Goal: Task Accomplishment & Management: Use online tool/utility

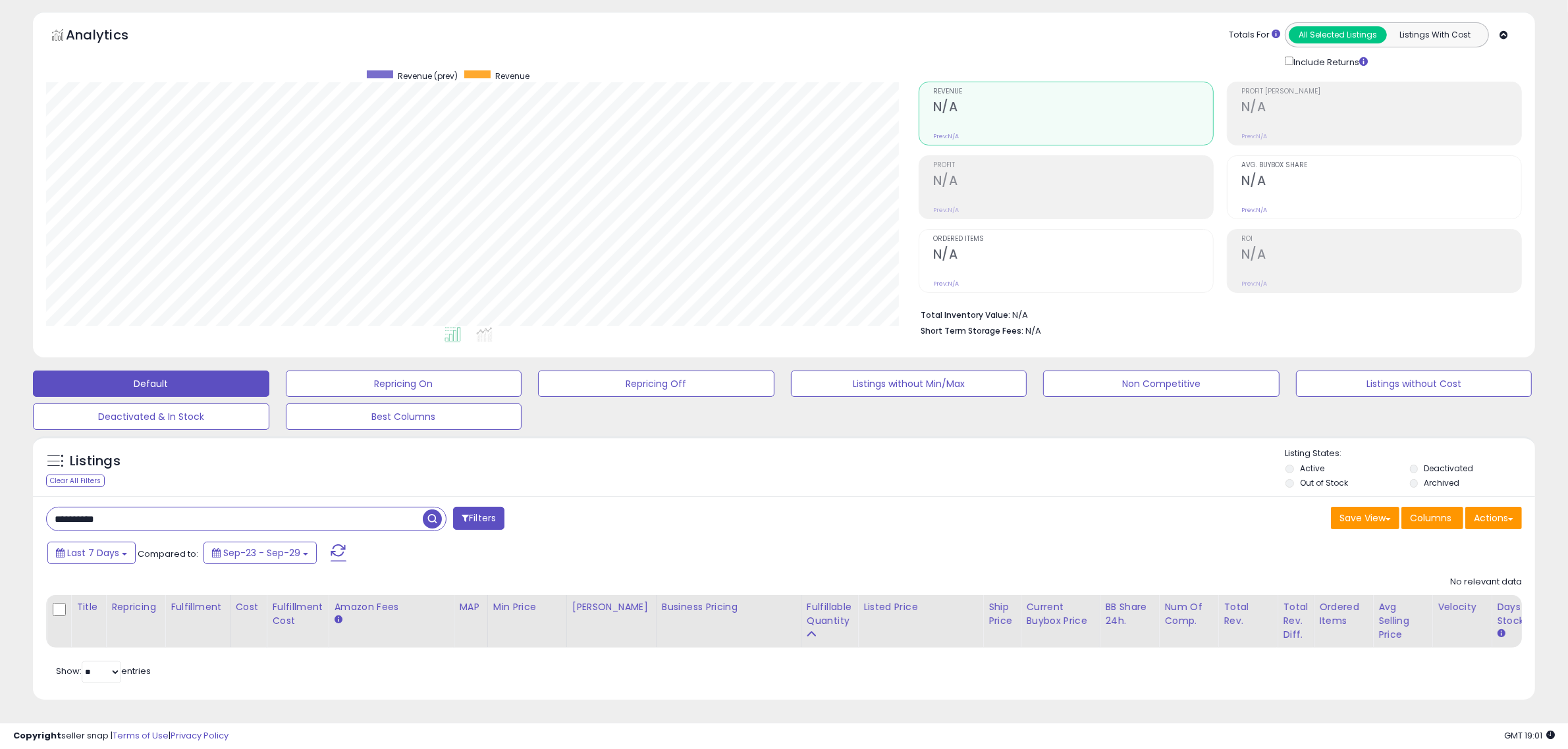
scroll to position [270, 872]
click at [405, 509] on input "**********" at bounding box center [235, 519] width 376 height 23
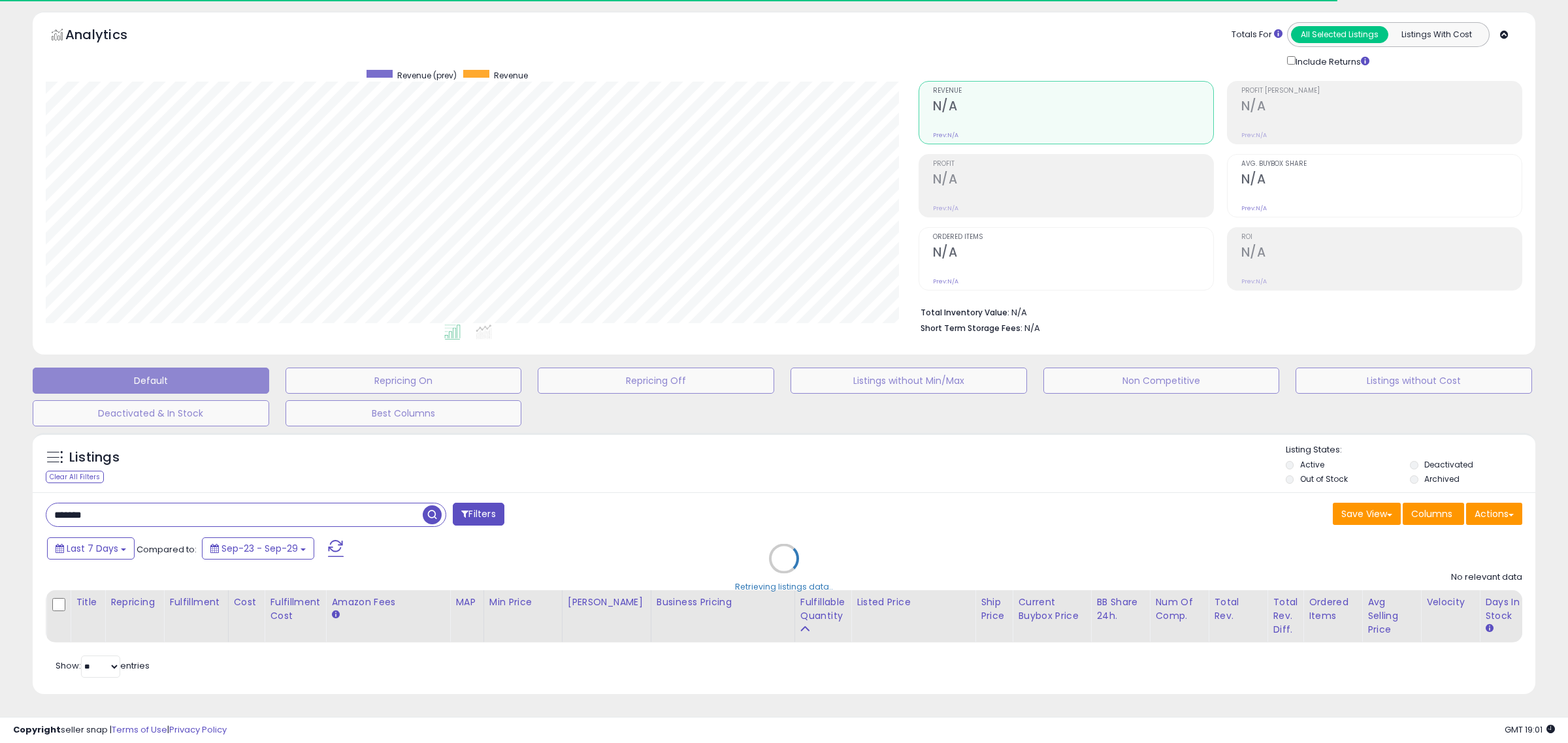
type input "*******"
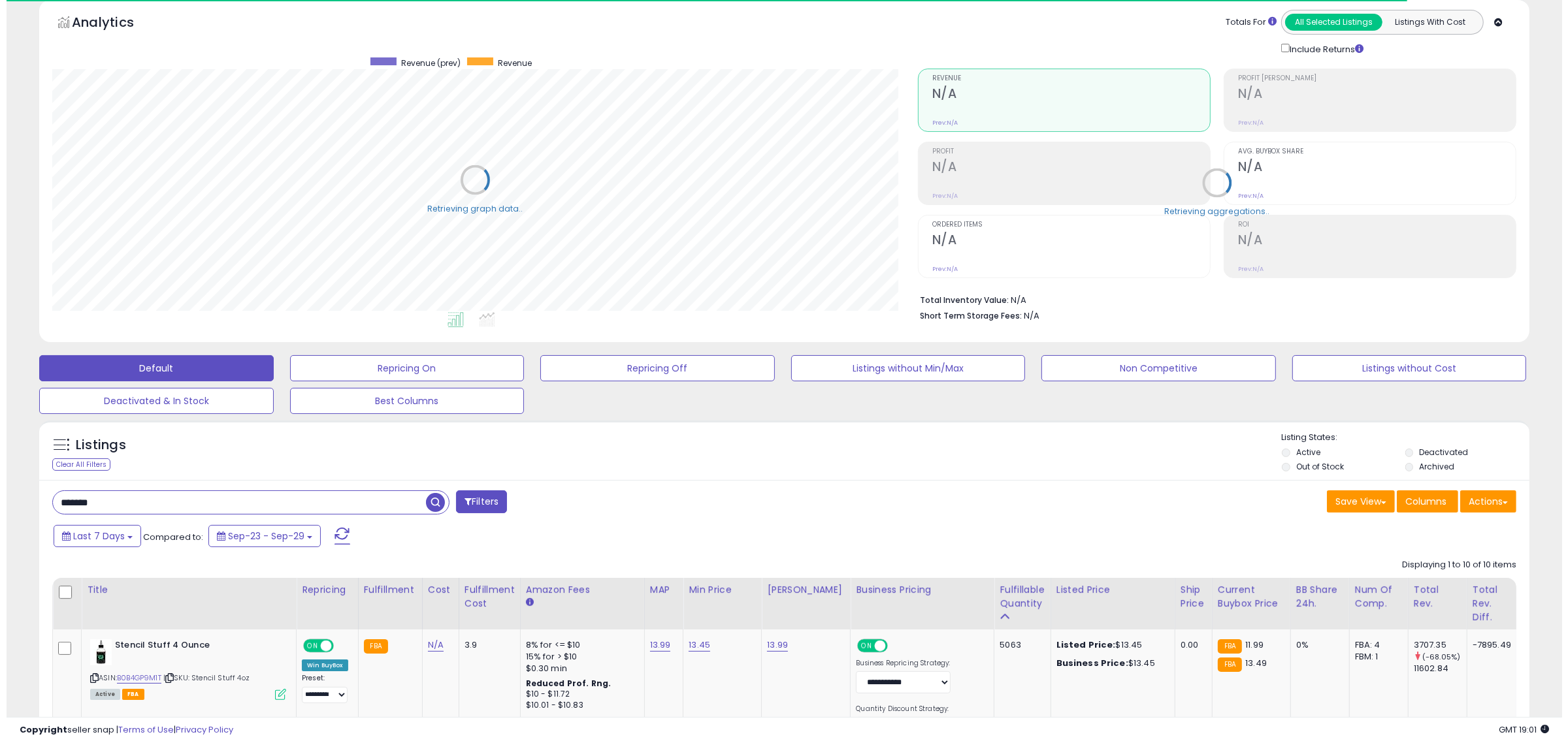
scroll to position [652699, 652298]
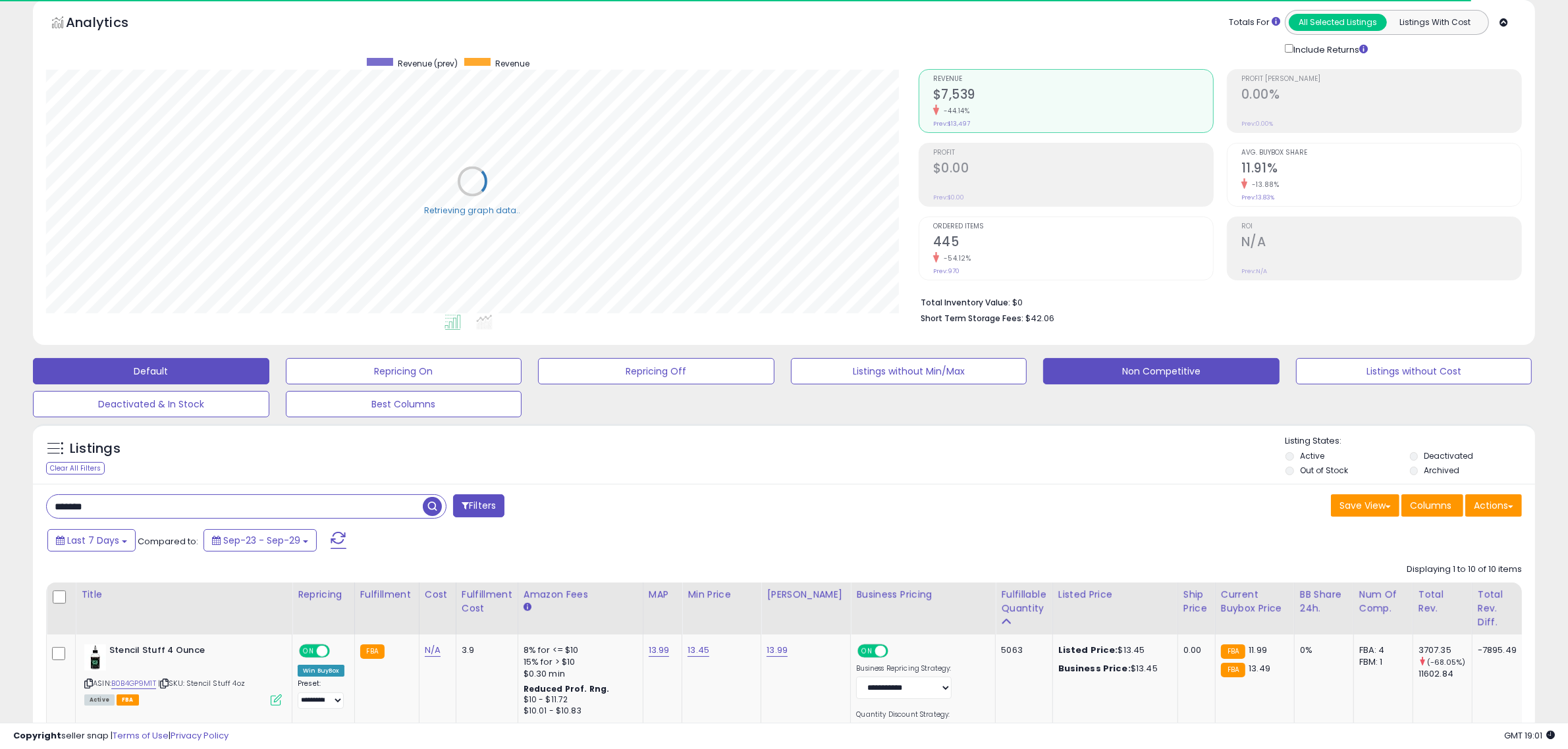
click at [1173, 370] on button "Non Competitive" at bounding box center [1161, 371] width 236 height 26
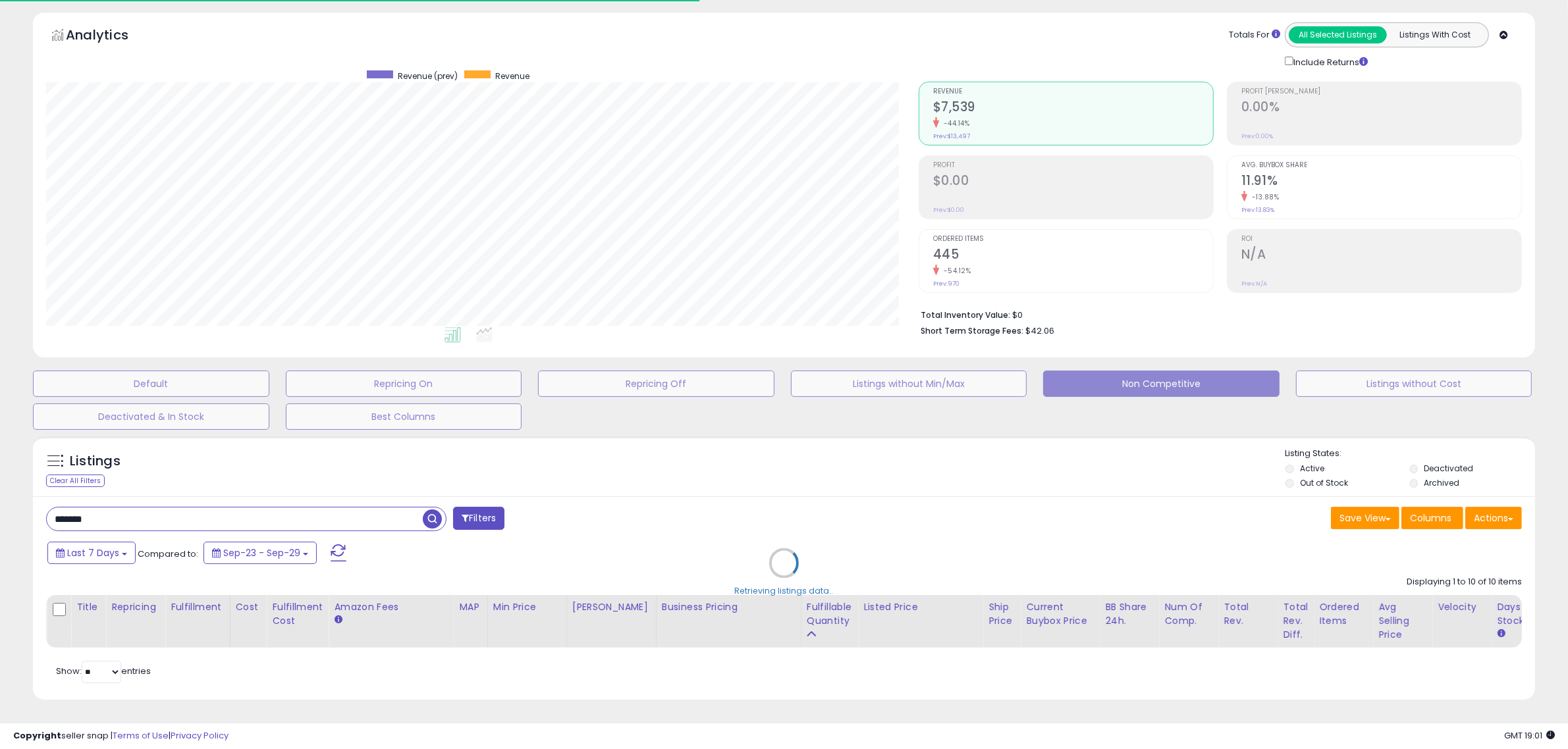
scroll to position [270, 872]
click at [316, 504] on div "Retrieving listings data.." at bounding box center [783, 573] width 1521 height 286
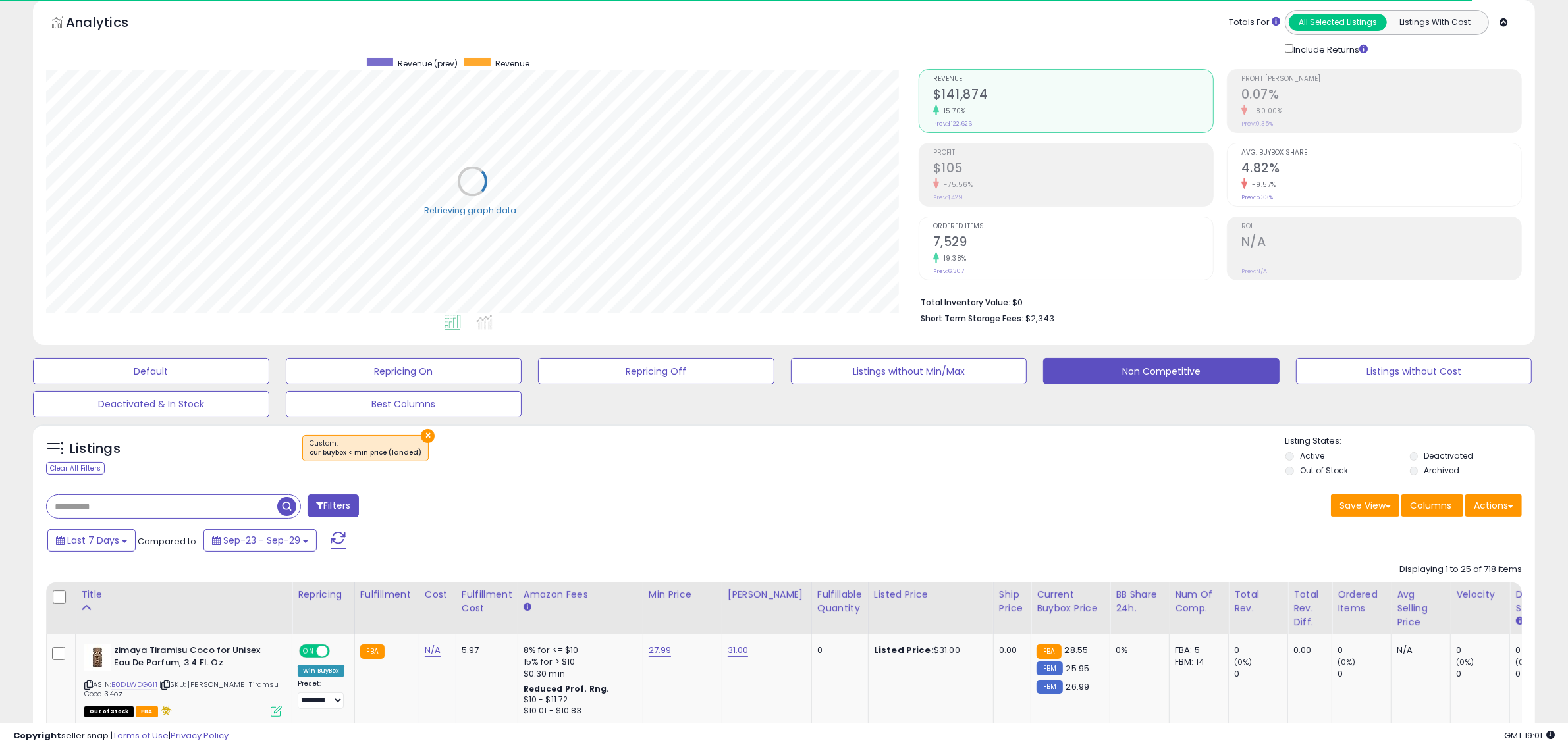
click at [316, 505] on span at bounding box center [320, 505] width 8 height 9
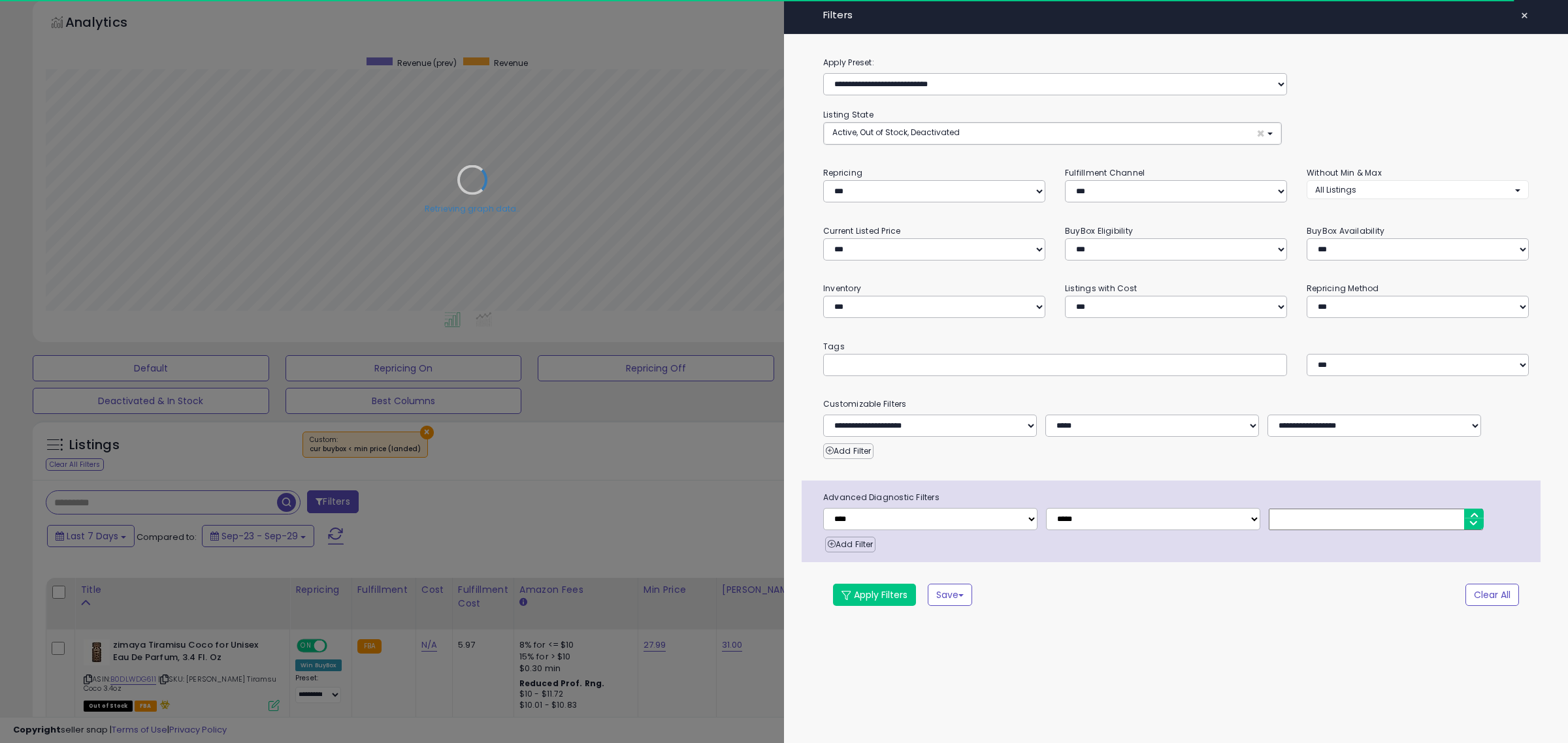
click at [270, 503] on div at bounding box center [784, 372] width 1568 height 743
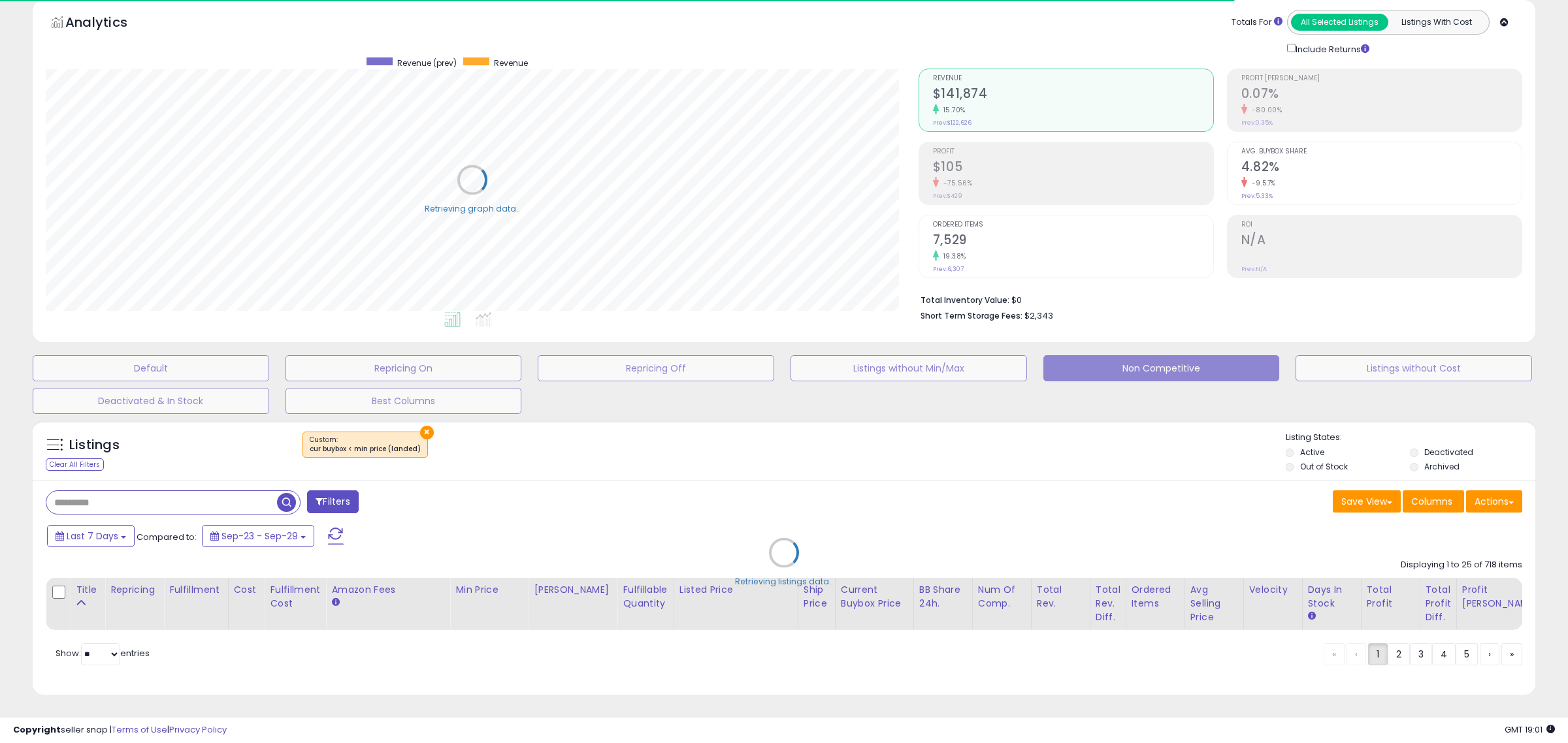
click at [248, 499] on div "Retrieving listings data.." at bounding box center [784, 562] width 1522 height 297
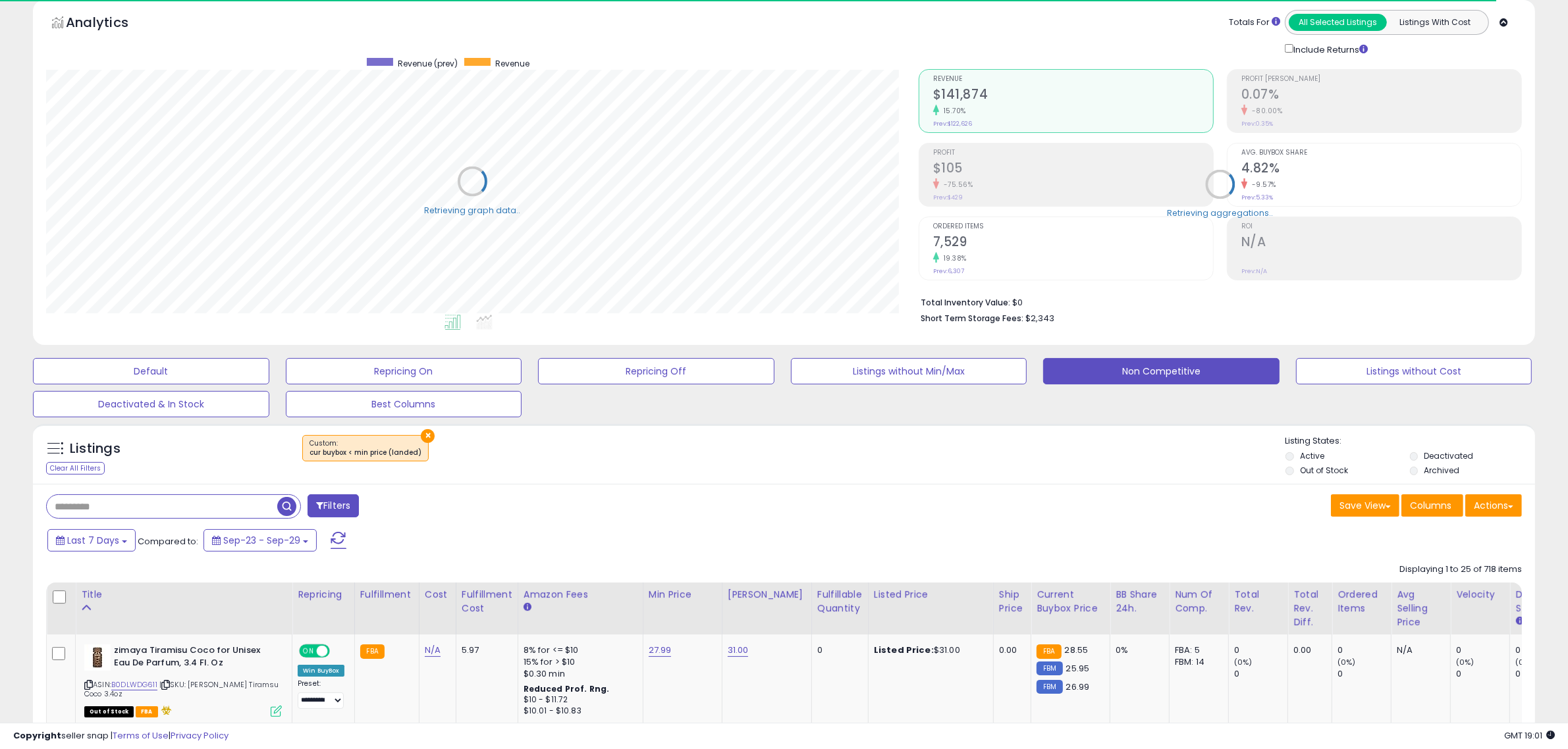
scroll to position [270, 872]
click at [249, 503] on input "text" at bounding box center [162, 506] width 231 height 23
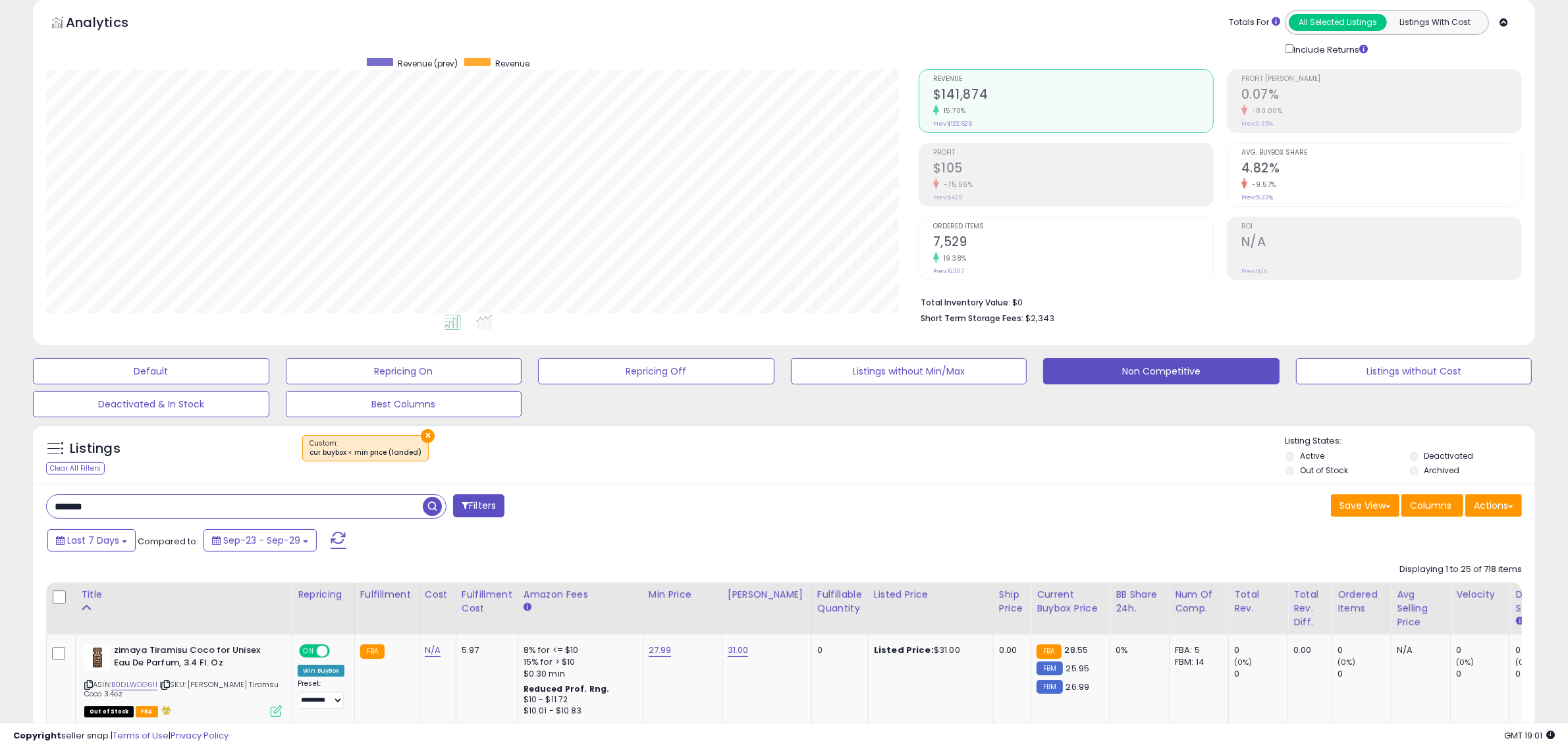
type input "*******"
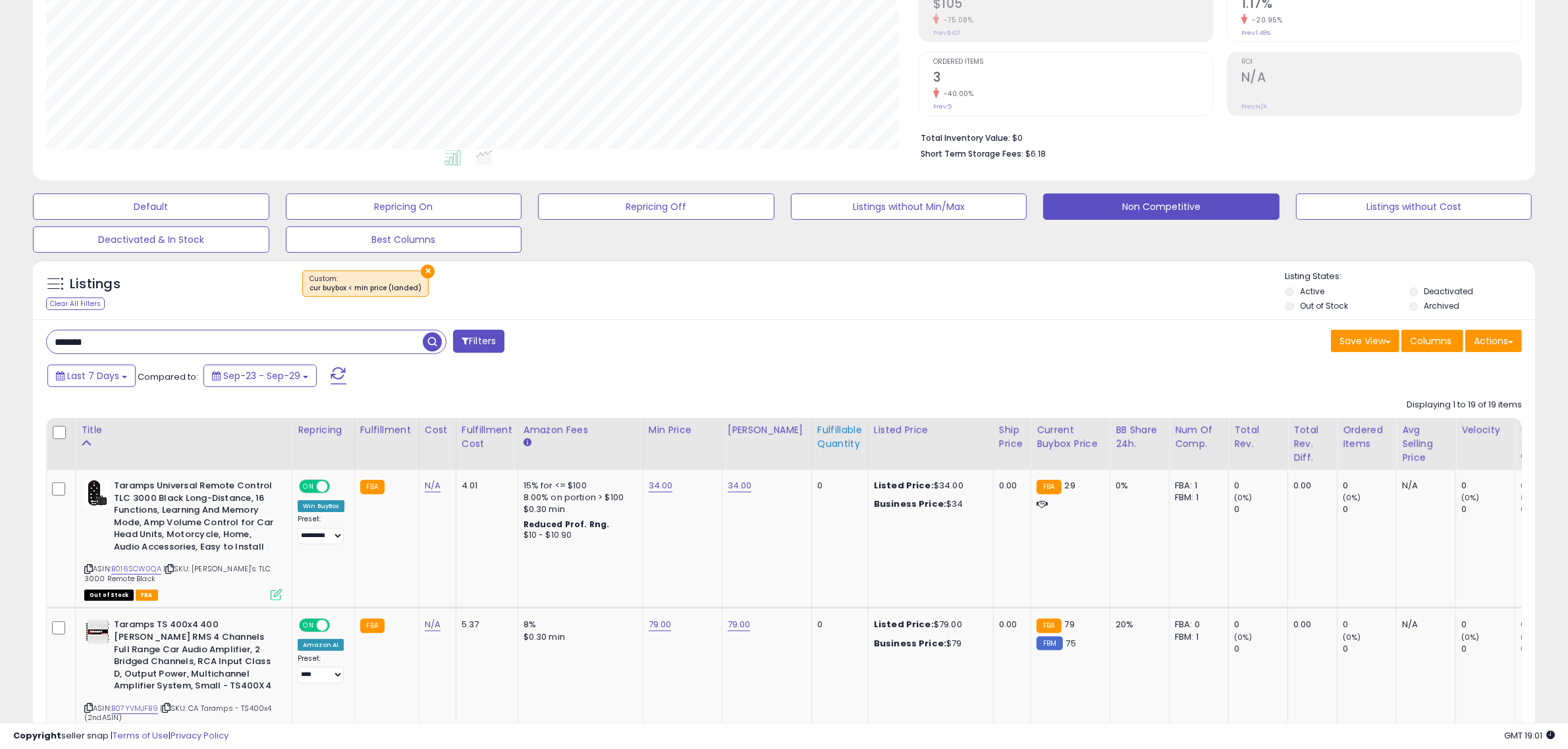
click at [820, 441] on div "Fulfillable Quantity" at bounding box center [840, 437] width 46 height 28
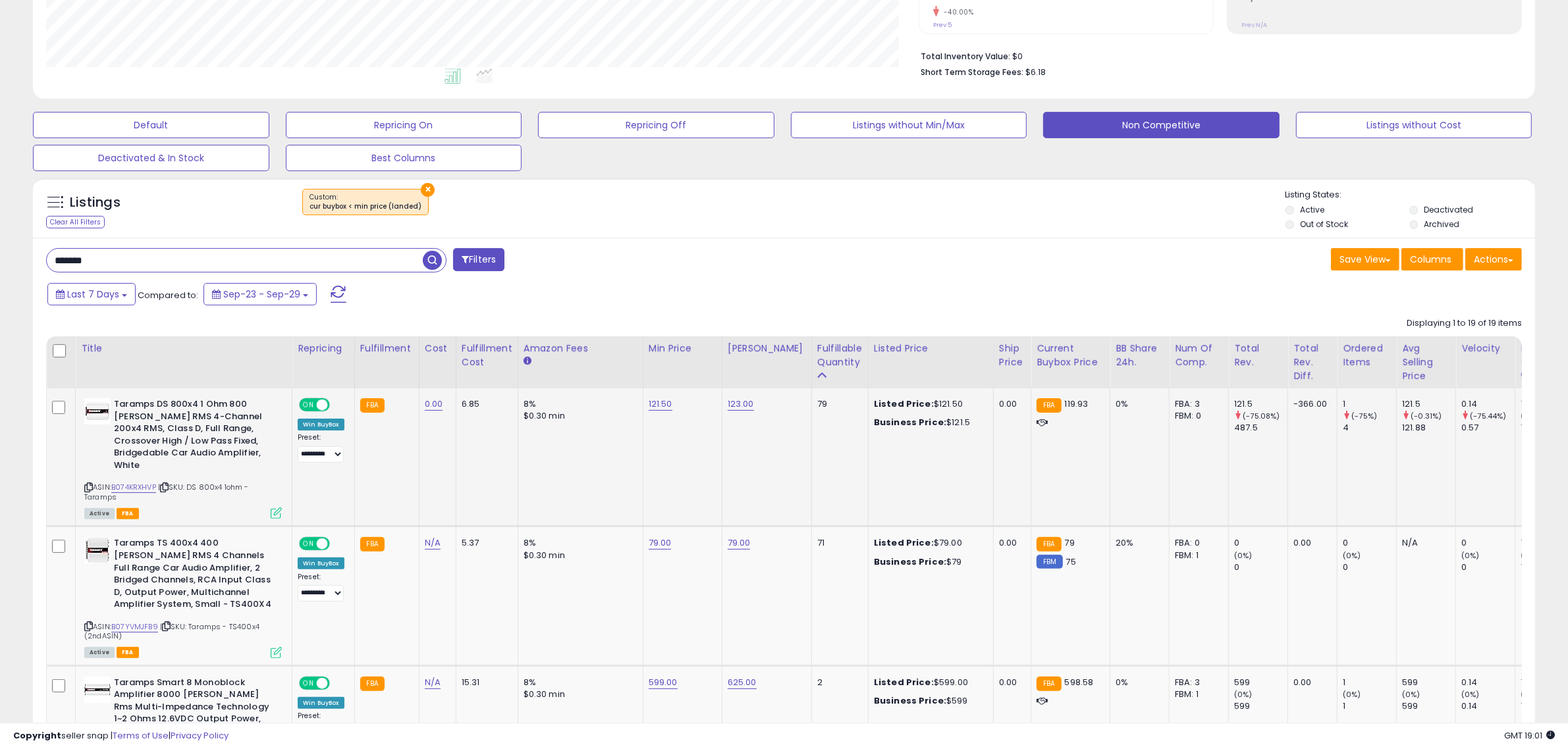
scroll to position [303, 0]
click at [662, 402] on link "121.50" at bounding box center [660, 403] width 24 height 14
drag, startPoint x: 639, startPoint y: 379, endPoint x: 515, endPoint y: 385, distance: 124.1
type input "******"
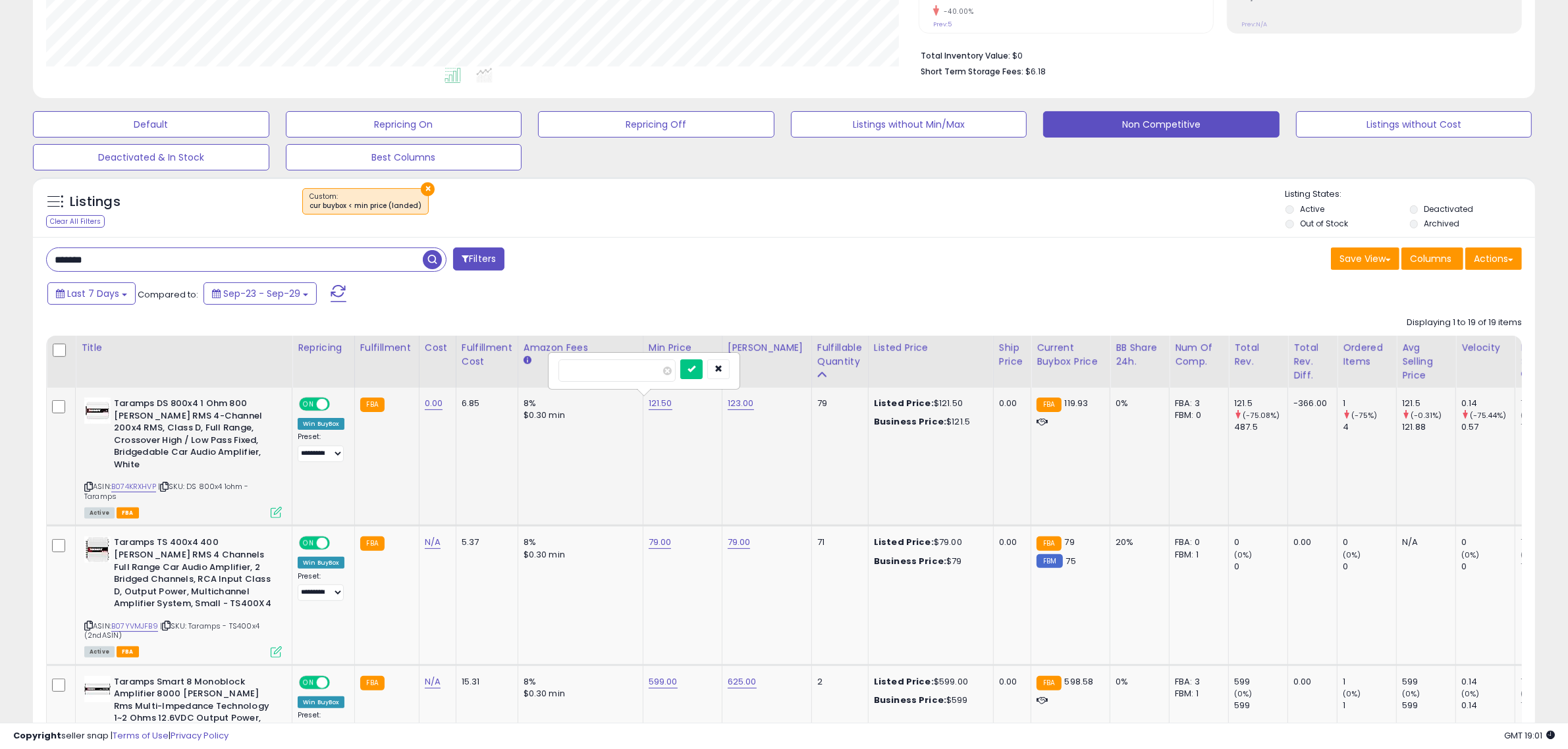
click button "submit" at bounding box center [692, 369] width 22 height 19
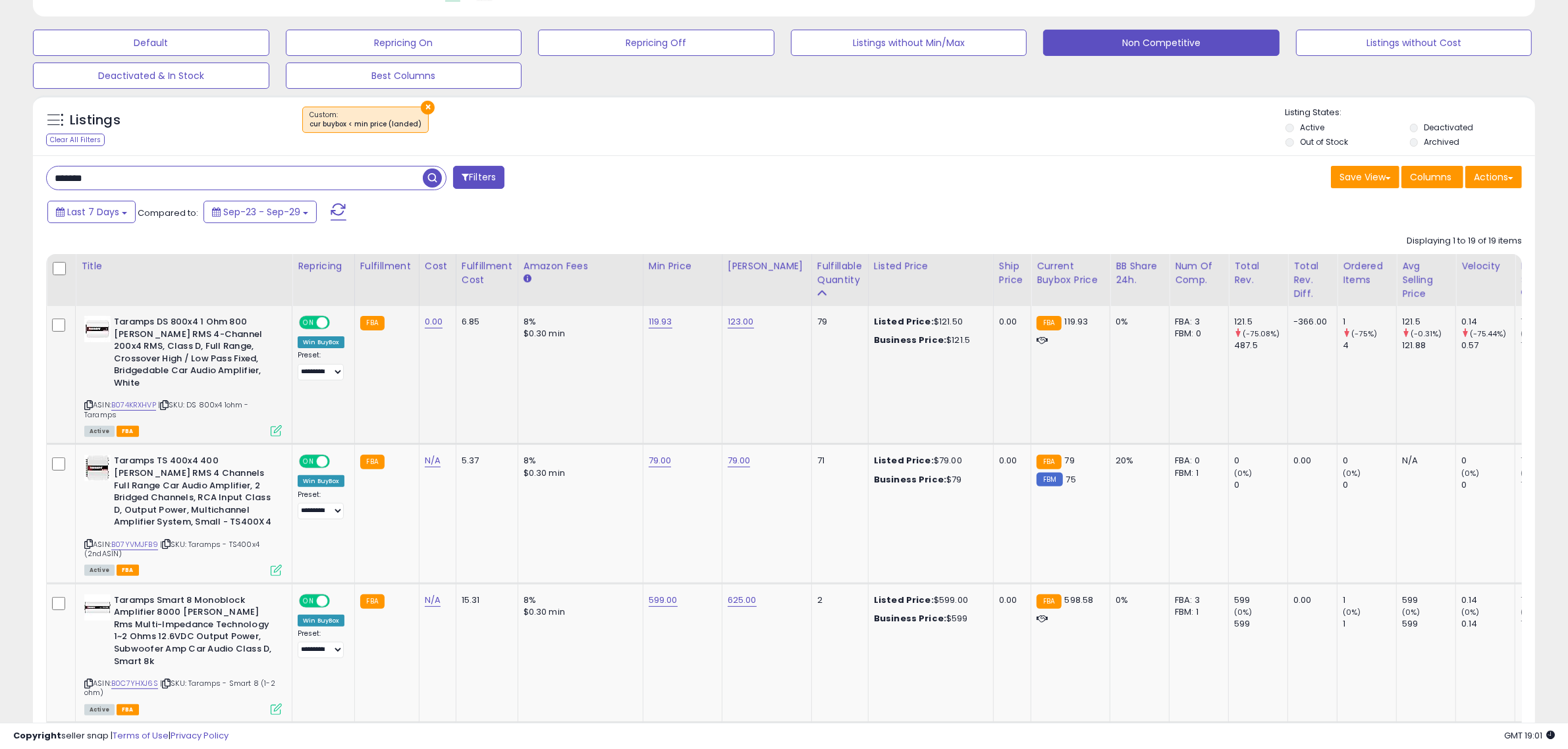
scroll to position [0, 0]
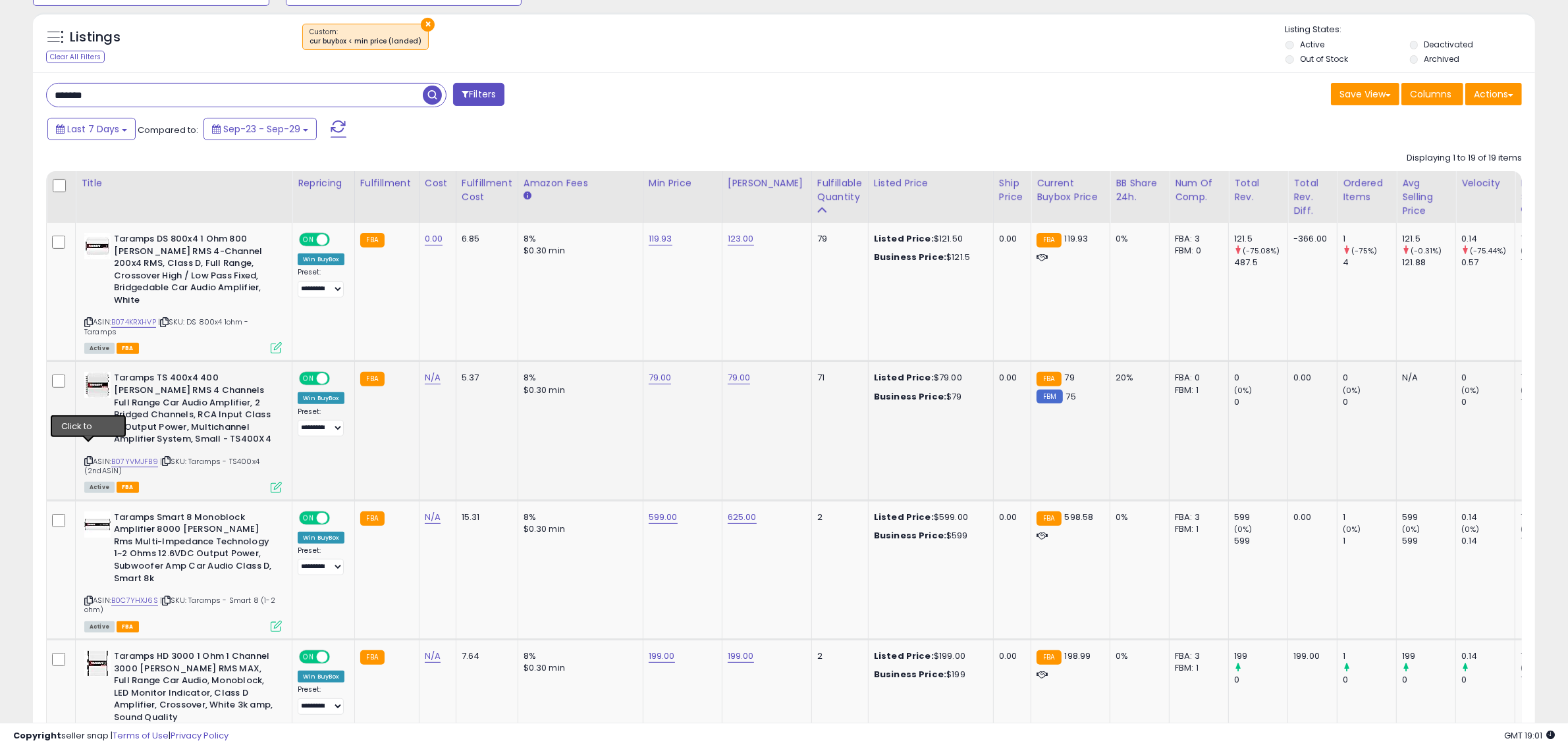
click at [90, 458] on icon at bounding box center [88, 461] width 8 height 8
click at [651, 371] on link "79.00" at bounding box center [659, 378] width 23 height 14
drag, startPoint x: 629, startPoint y: 332, endPoint x: 482, endPoint y: 339, distance: 147.2
type input "**"
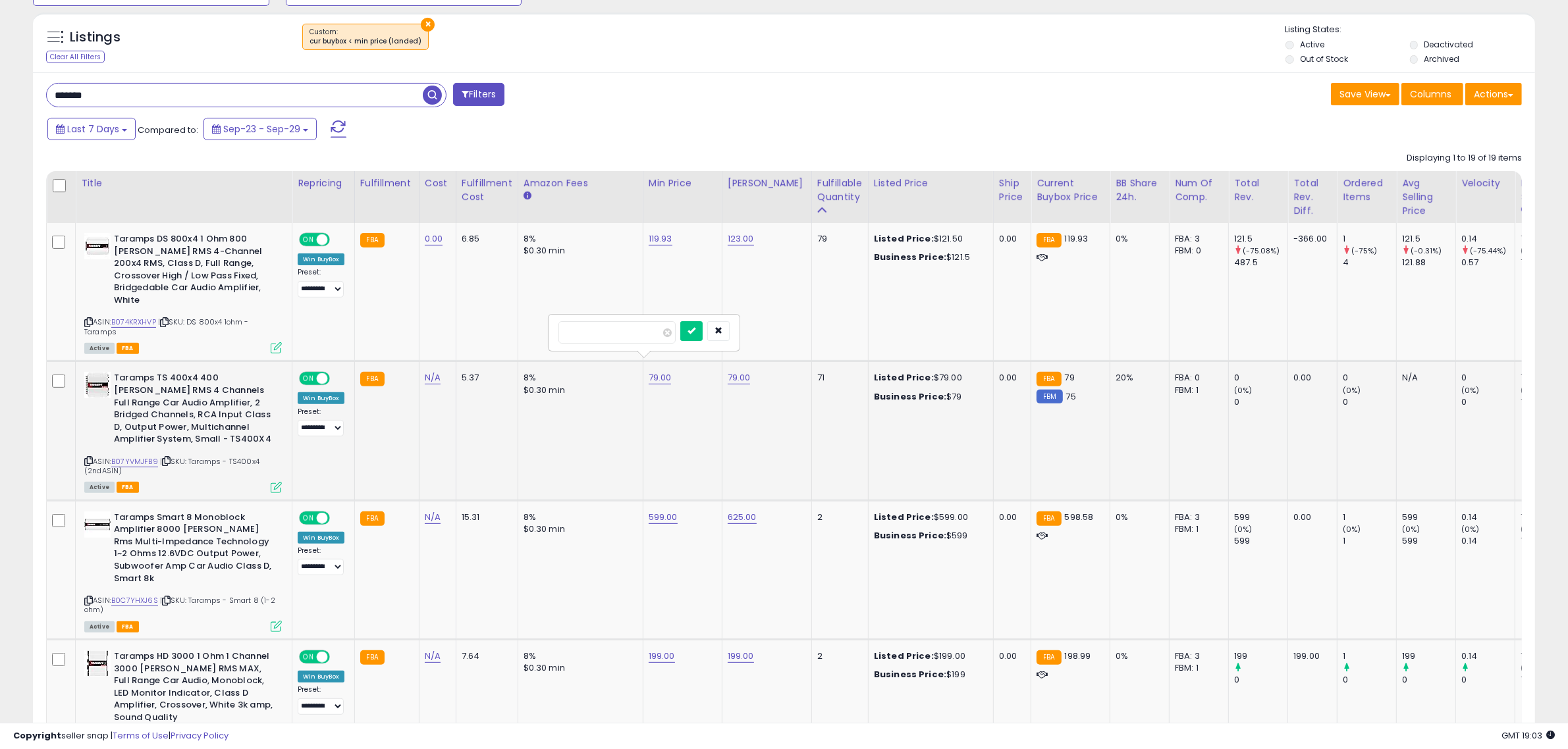
click button "submit" at bounding box center [692, 330] width 22 height 19
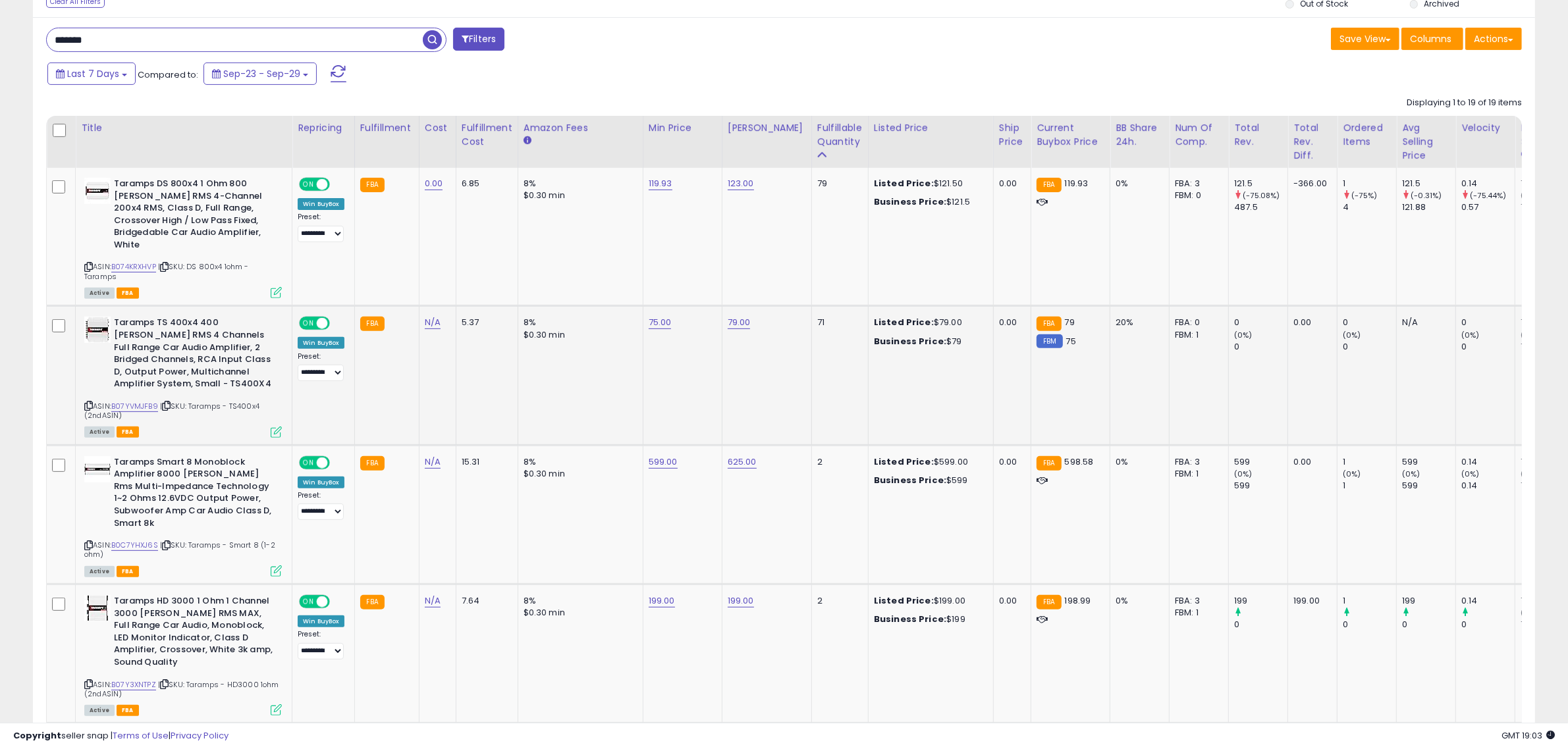
scroll to position [550, 0]
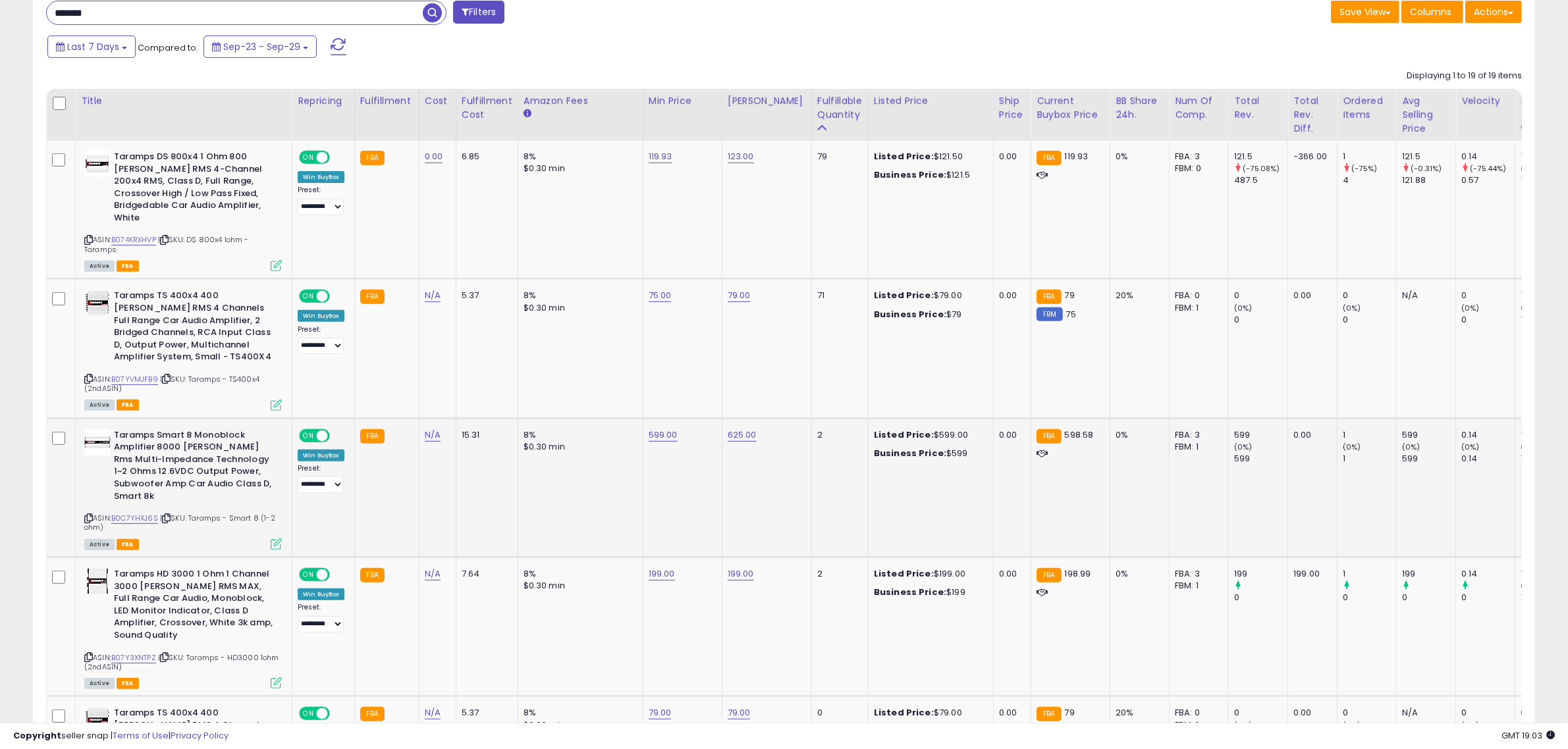
click at [84, 488] on div "ASIN: B0C7YHXJ6S | SKU: Taramps - Smart 8 (1-2 ohm) Active FBA" at bounding box center [182, 489] width 197 height 119
click at [86, 515] on icon at bounding box center [88, 519] width 8 height 8
click at [665, 429] on link "599.00" at bounding box center [663, 436] width 29 height 14
click at [732, 392] on button "button" at bounding box center [720, 387] width 22 height 19
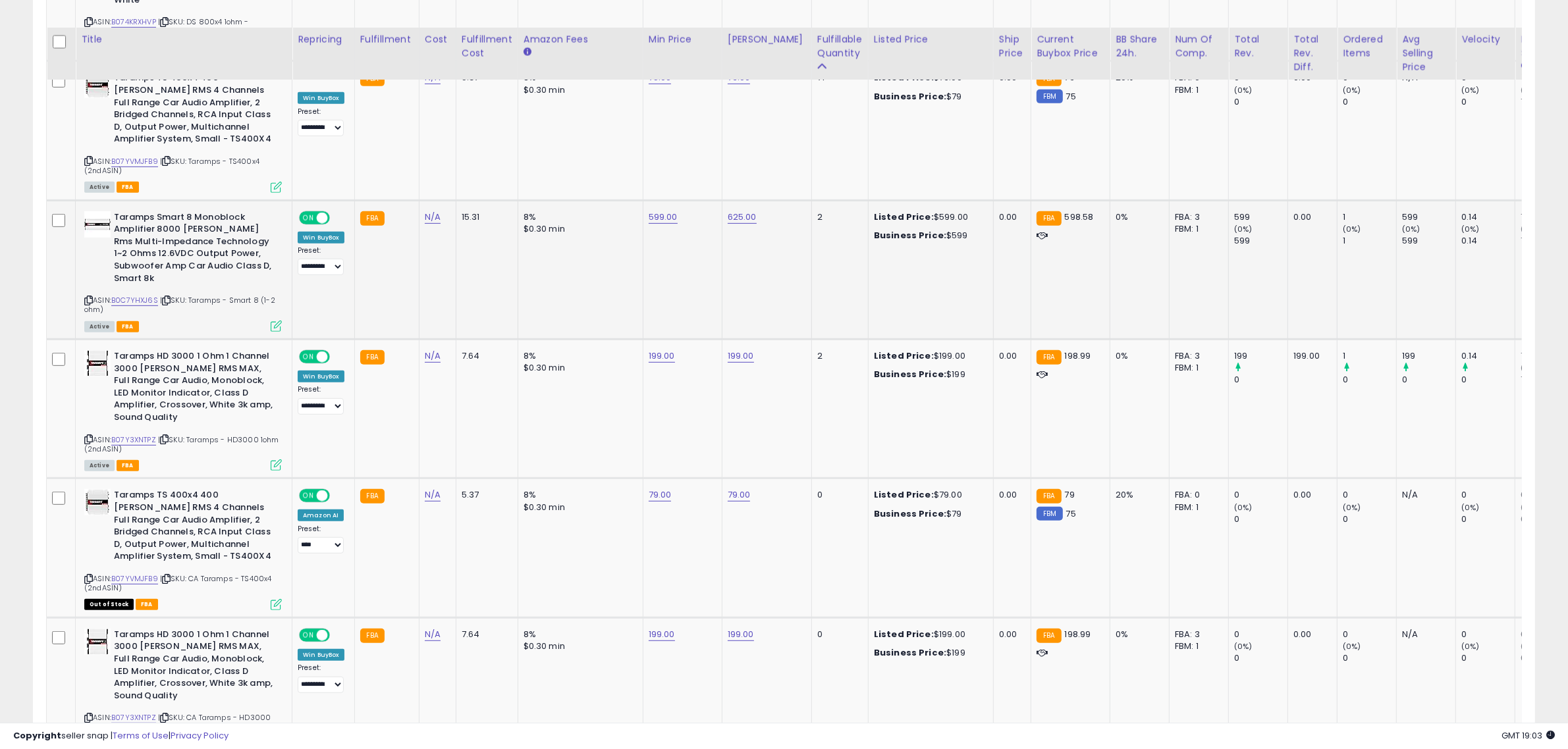
scroll to position [797, 0]
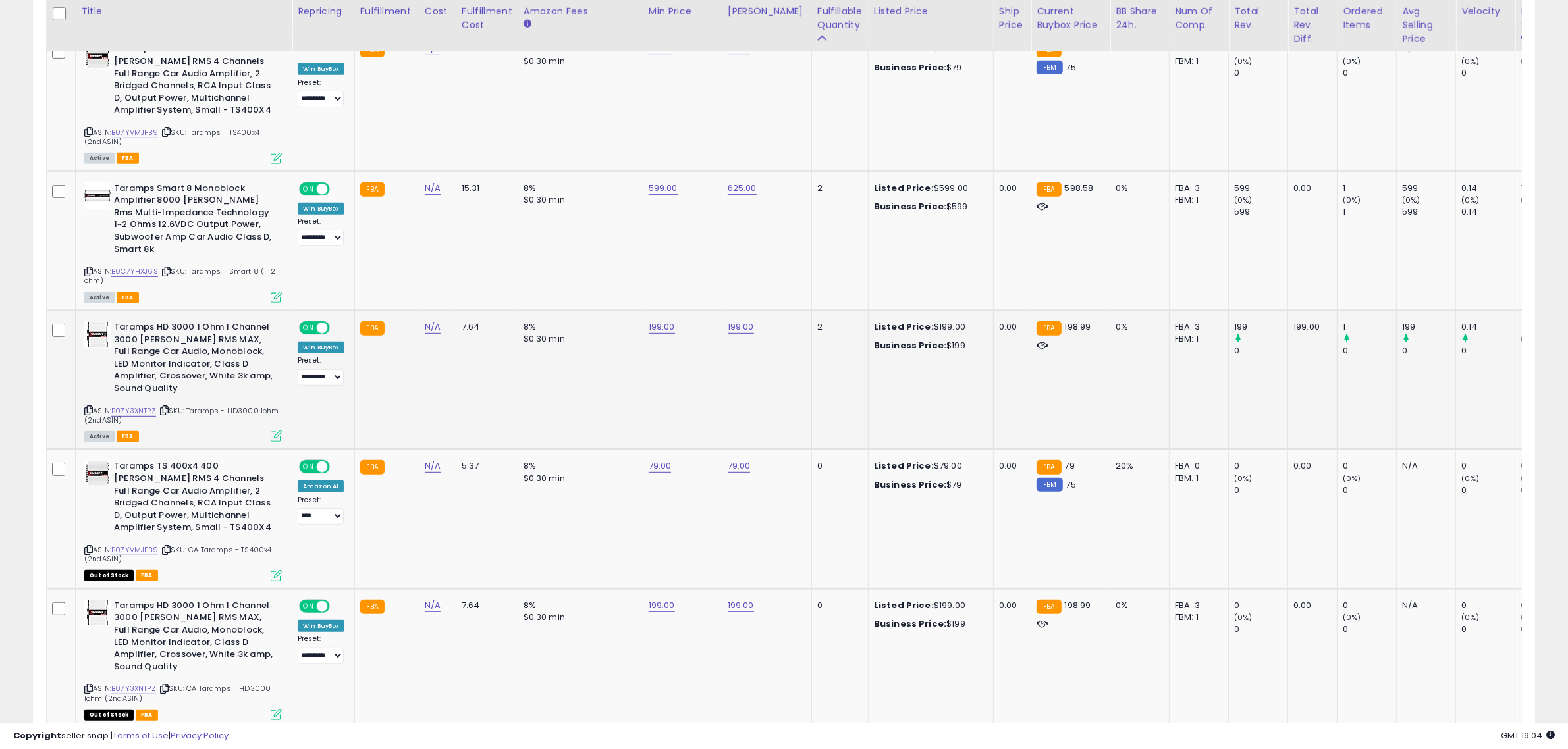
click at [93, 386] on div "ASIN: B07Y3XNTPZ | SKU: Taramps - HD3000 1ohm (2ndASIN) Active FBA" at bounding box center [182, 380] width 197 height 119
click at [87, 407] on icon at bounding box center [88, 410] width 8 height 8
click at [670, 320] on link "199.00" at bounding box center [661, 327] width 26 height 14
drag, startPoint x: 630, startPoint y: 272, endPoint x: 580, endPoint y: 280, distance: 50.6
click at [580, 280] on input "******" at bounding box center [618, 269] width 117 height 22
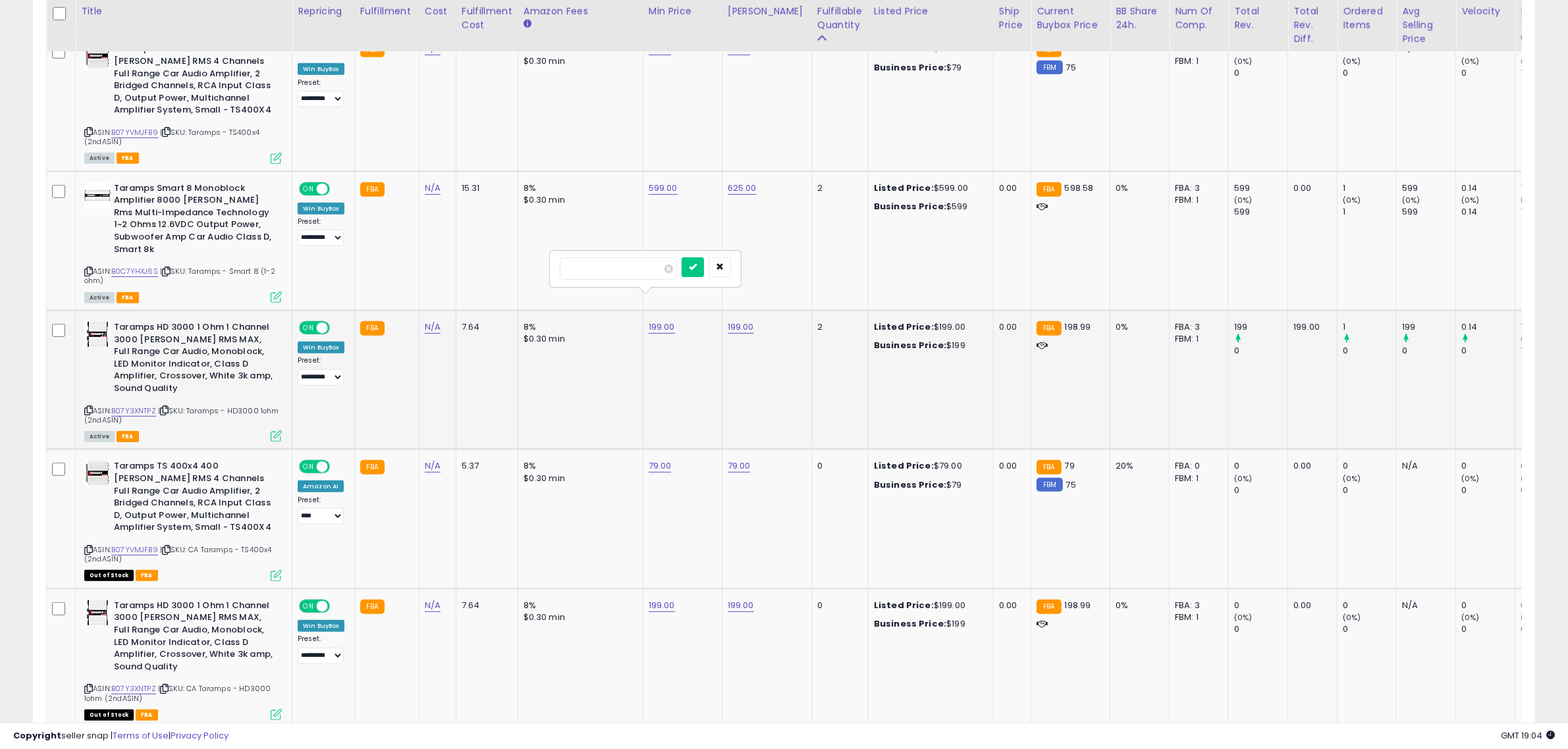
type input "******"
click button "submit" at bounding box center [692, 267] width 22 height 19
click at [657, 320] on link "198.99" at bounding box center [661, 327] width 26 height 14
type input "***"
click button "submit" at bounding box center [692, 267] width 22 height 19
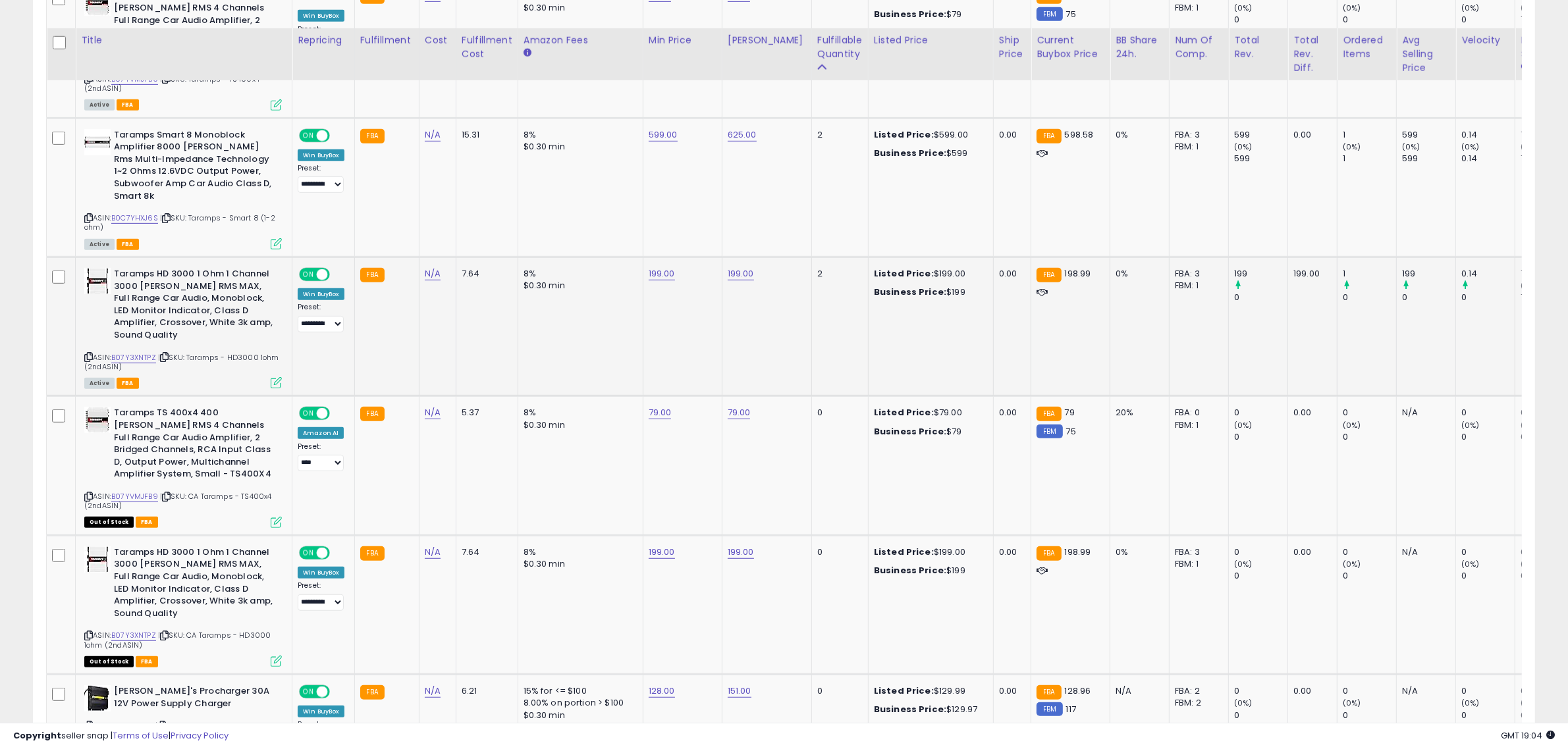
scroll to position [879, 0]
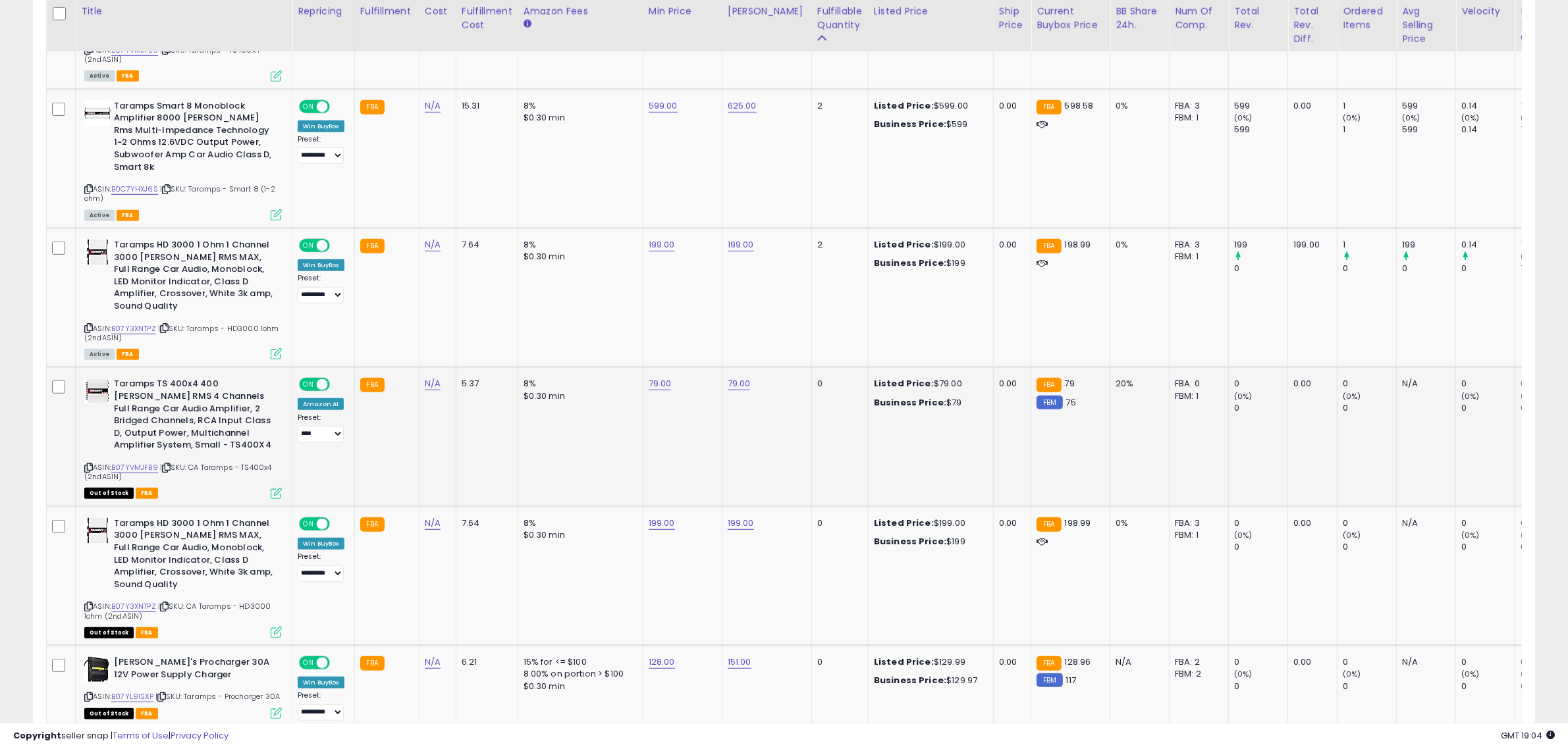
click at [86, 464] on icon at bounding box center [88, 468] width 8 height 8
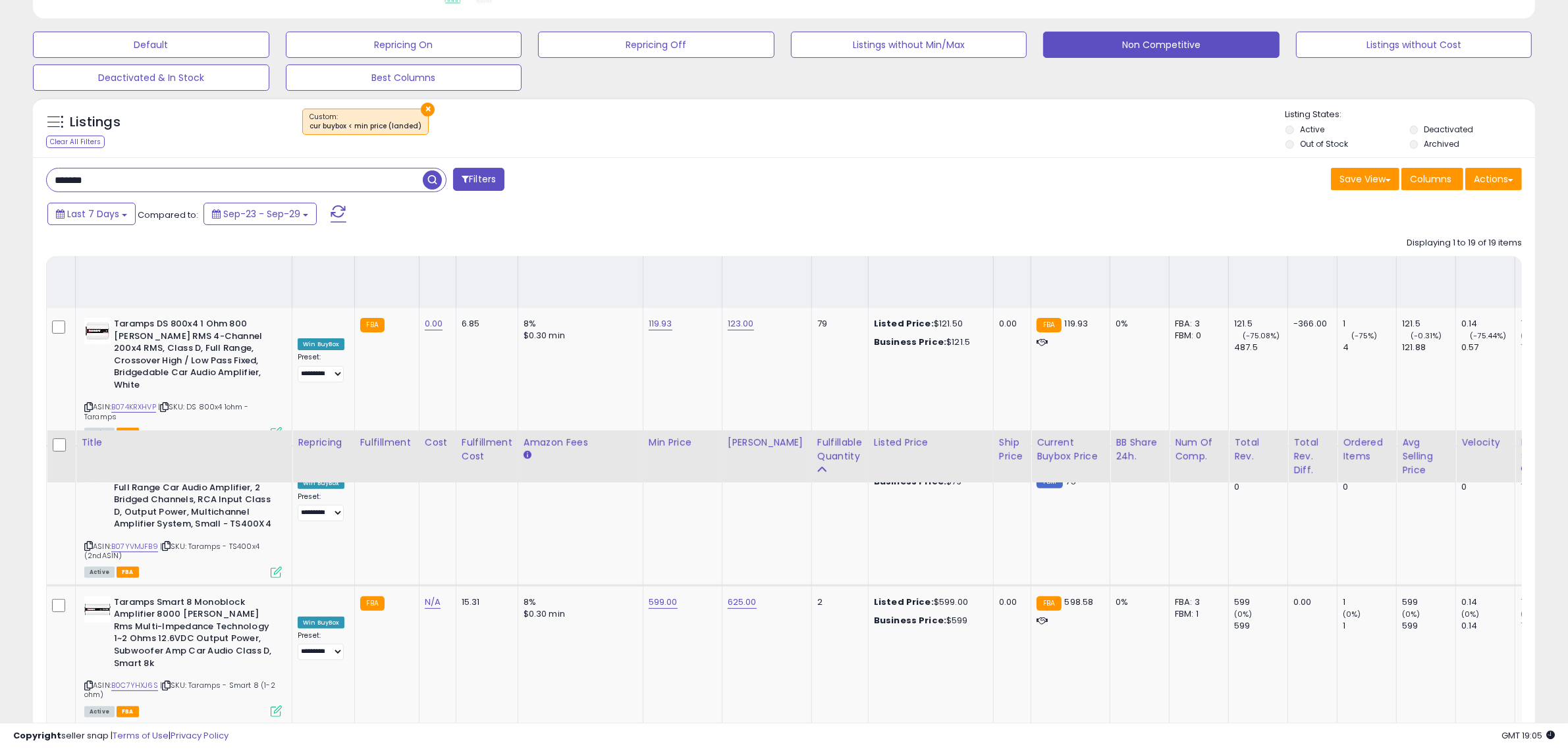
scroll to position [0, 0]
